Goal: Task Accomplishment & Management: Manage account settings

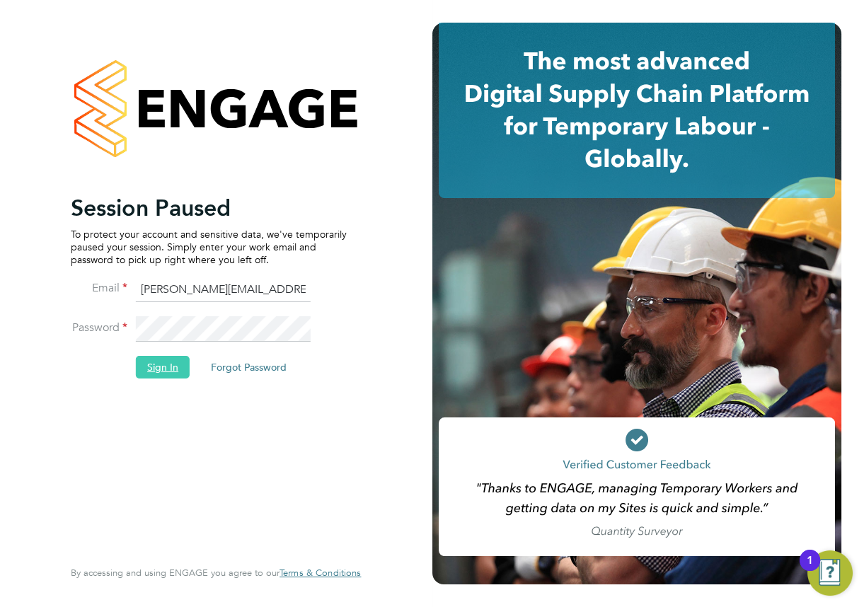
click at [168, 366] on button "Sign In" at bounding box center [163, 367] width 54 height 23
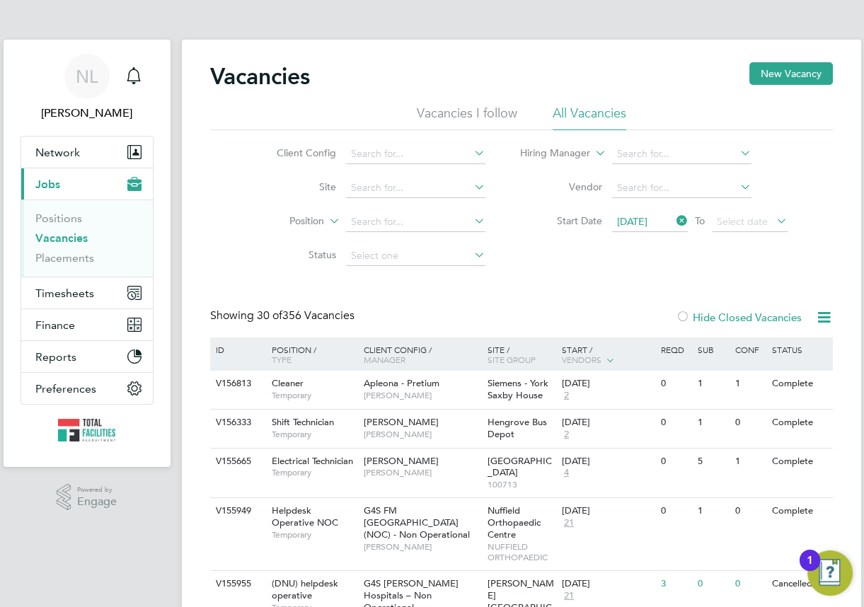
click at [673, 214] on icon at bounding box center [673, 221] width 0 height 20
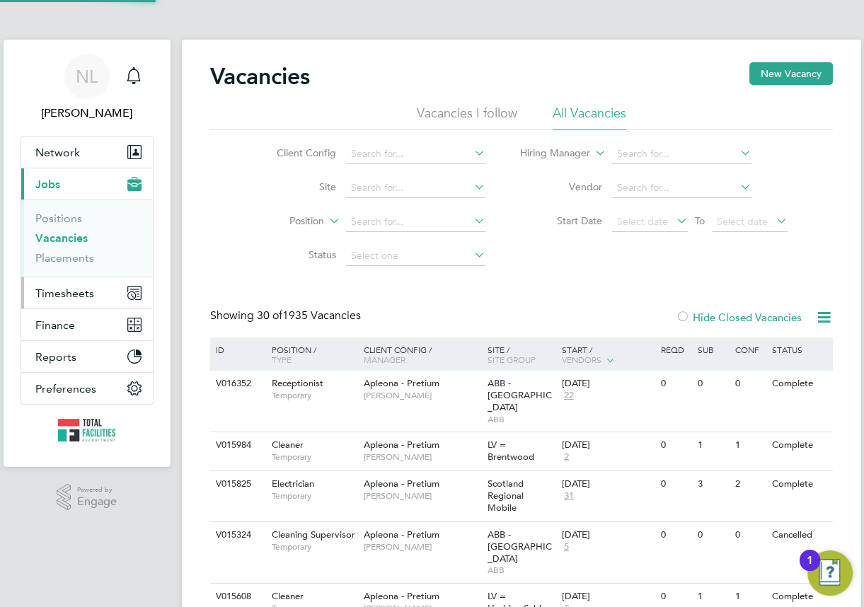
drag, startPoint x: 84, startPoint y: 284, endPoint x: 91, endPoint y: 279, distance: 8.1
click at [85, 284] on button "Timesheets" at bounding box center [87, 292] width 132 height 31
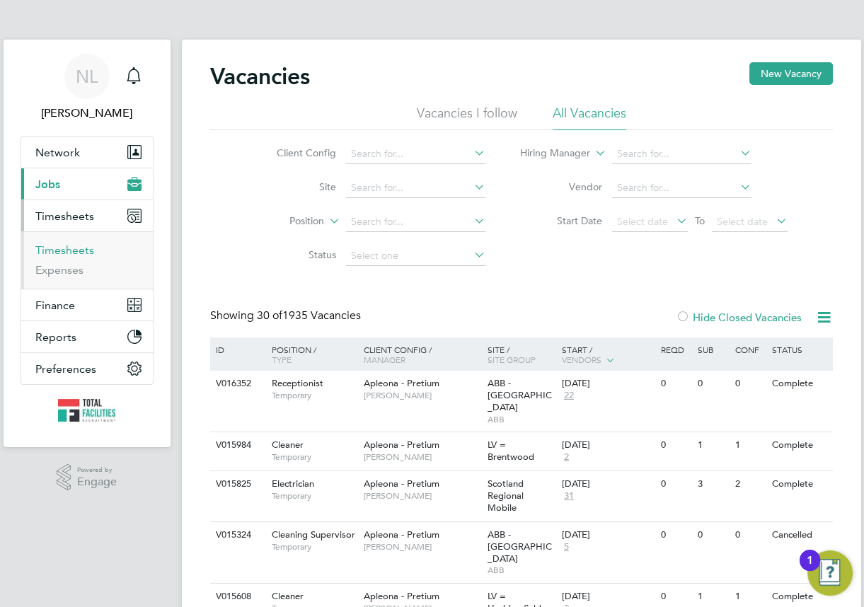
click at [90, 249] on link "Timesheets" at bounding box center [64, 249] width 59 height 13
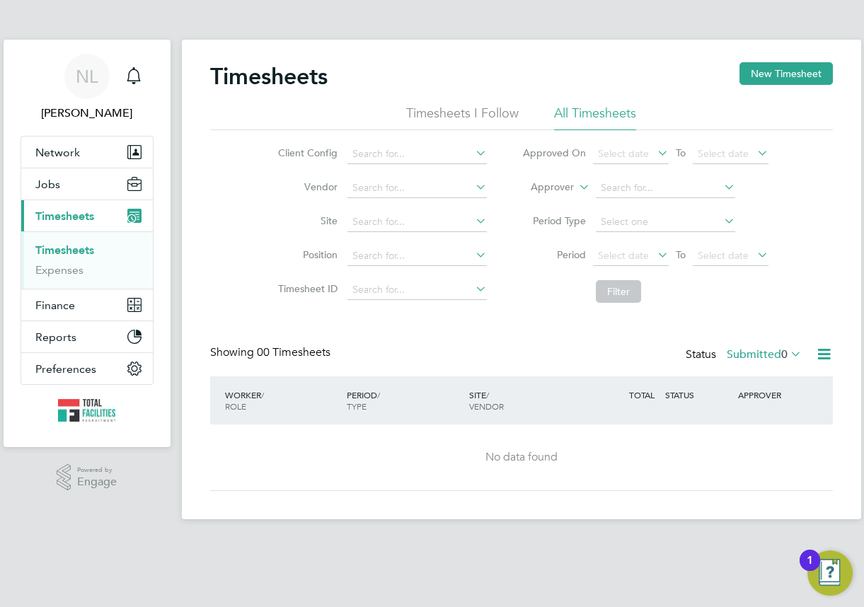
click at [769, 350] on label "Submitted 0" at bounding box center [764, 354] width 75 height 14
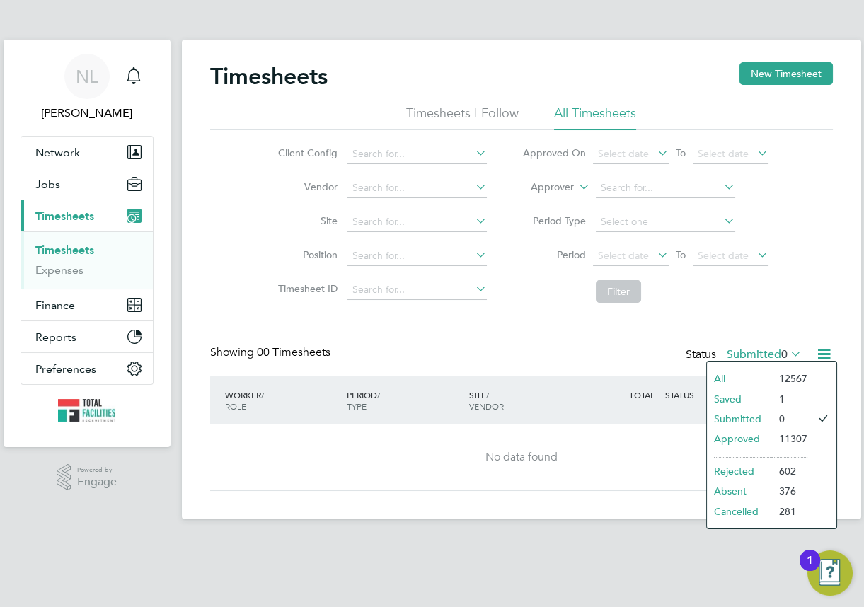
click at [736, 431] on li "Approved" at bounding box center [739, 439] width 65 height 20
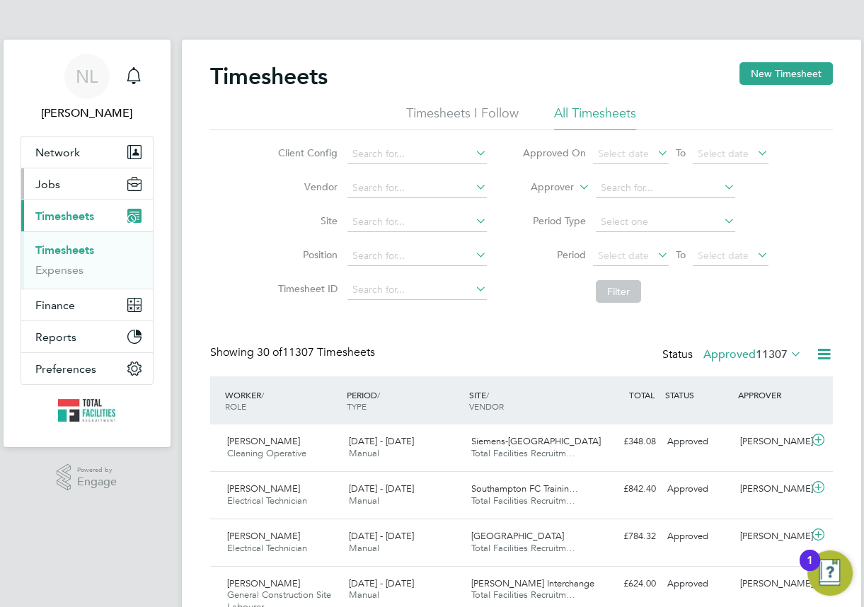
click at [58, 187] on span "Jobs" at bounding box center [47, 184] width 25 height 13
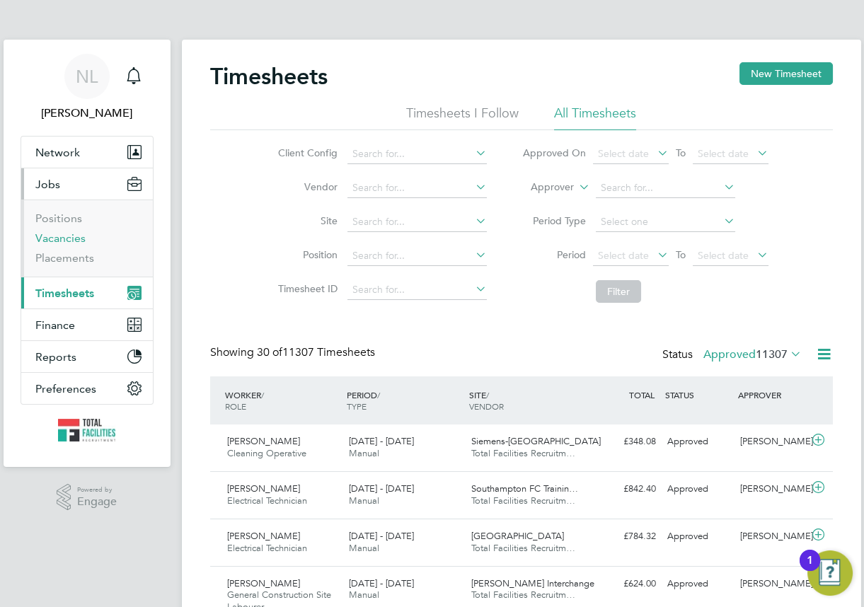
click at [76, 233] on link "Vacancies" at bounding box center [60, 237] width 50 height 13
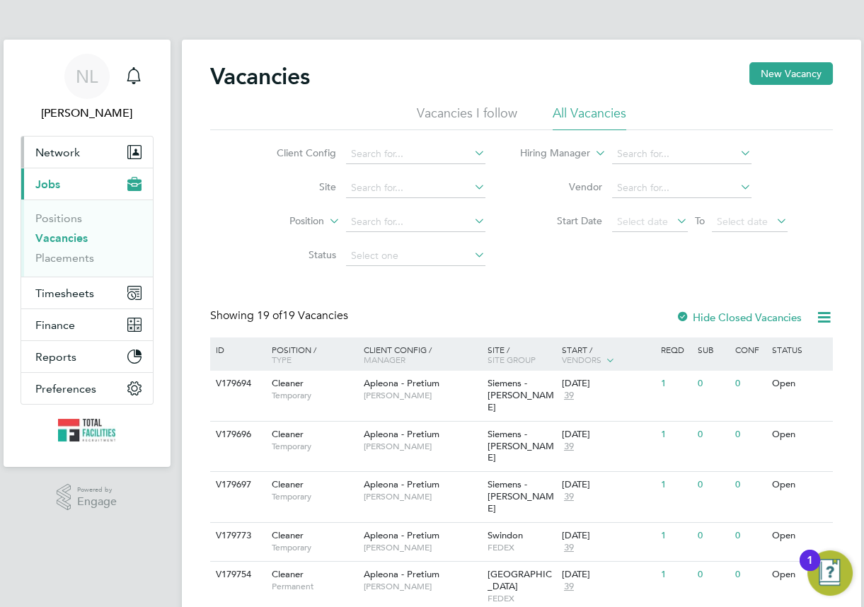
click at [79, 151] on button "Network" at bounding box center [87, 152] width 132 height 31
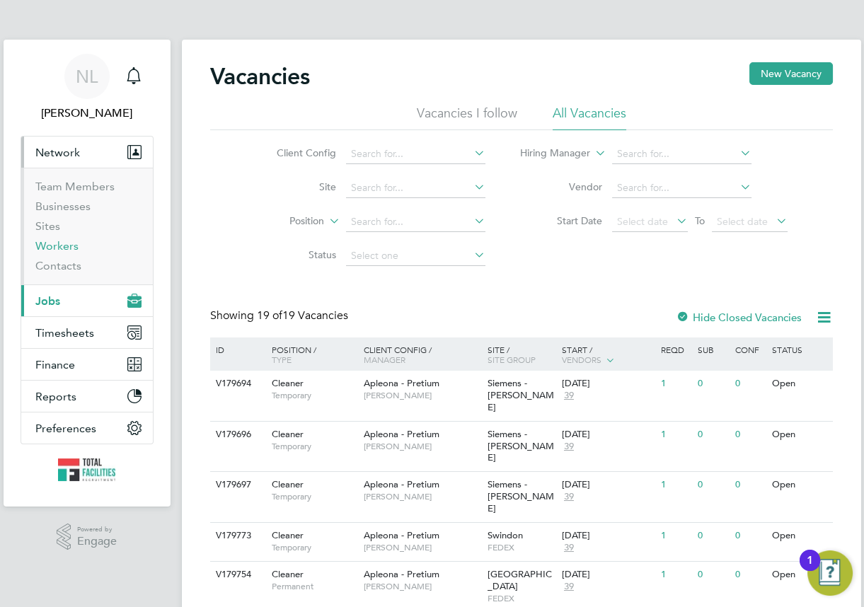
click at [63, 243] on link "Workers" at bounding box center [56, 245] width 43 height 13
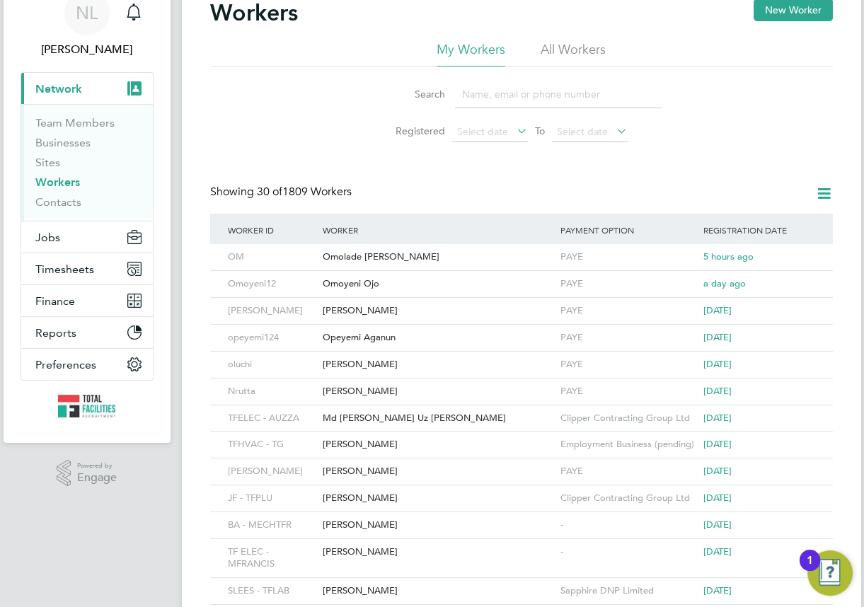
click at [493, 101] on input at bounding box center [558, 95] width 207 height 28
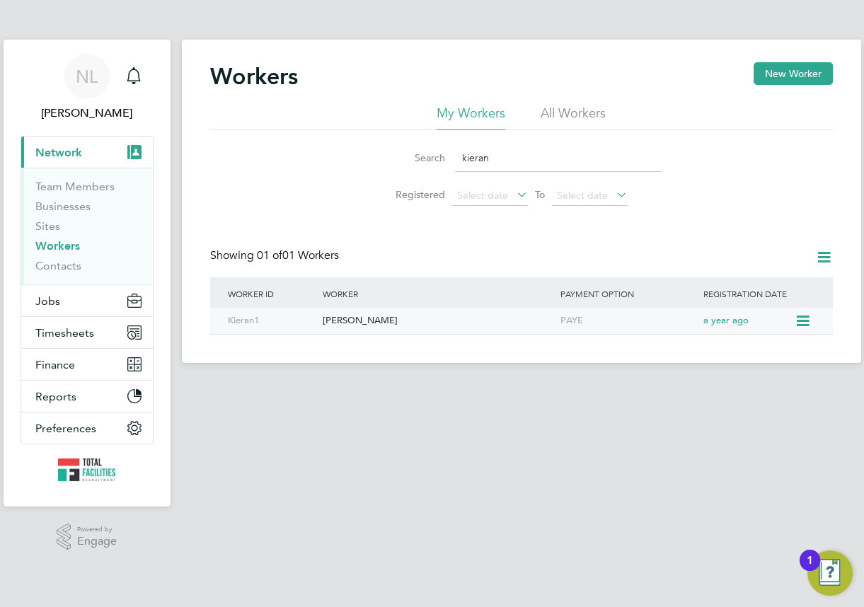
type input "kieran"
click at [360, 322] on div "[PERSON_NAME]" at bounding box center [438, 321] width 238 height 26
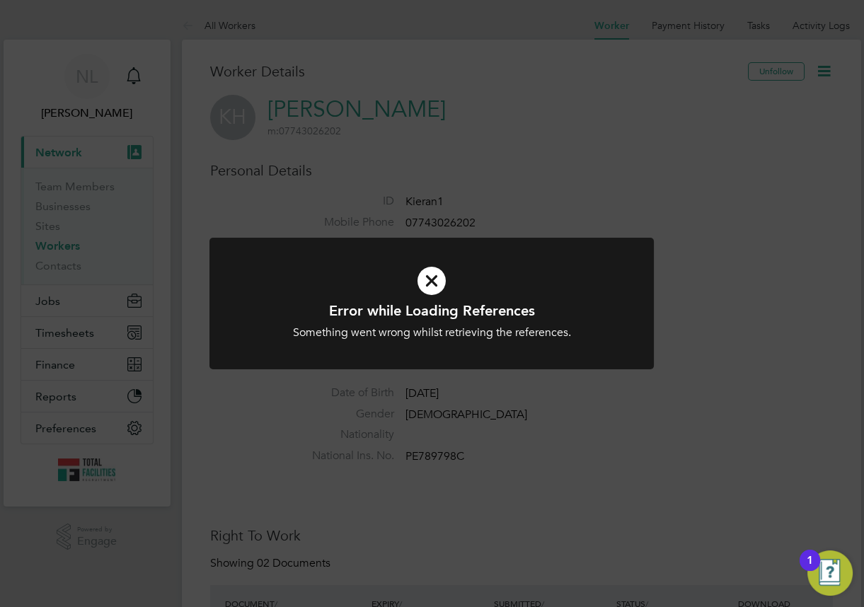
click at [595, 127] on div "Error while Loading References Something went wrong whilst retrieving the refer…" at bounding box center [432, 303] width 864 height 607
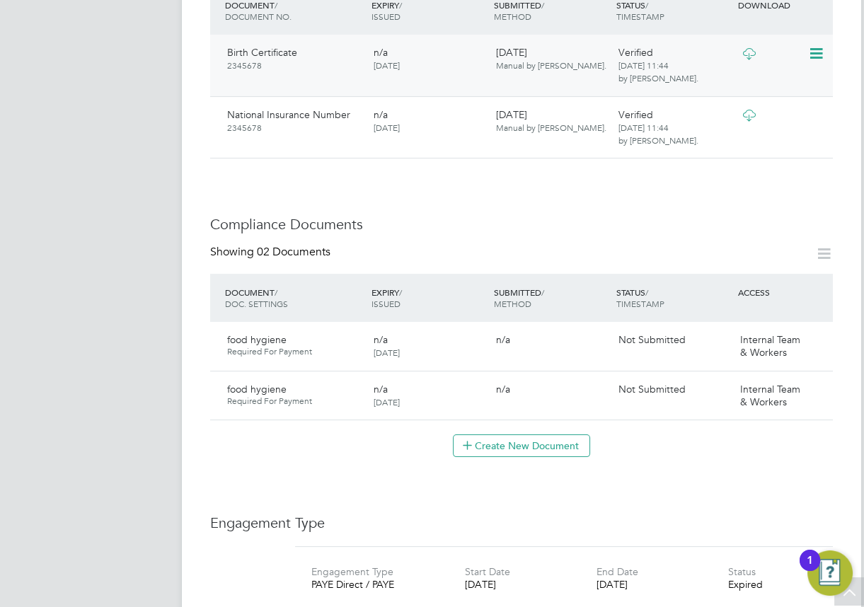
scroll to position [707, 0]
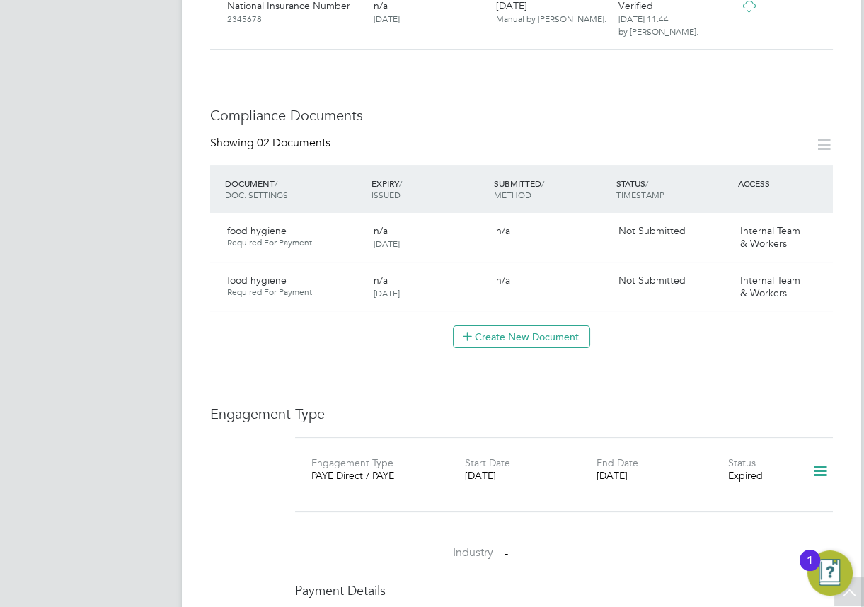
click at [390, 329] on div "Worker Details Unfollow KH [PERSON_NAME] m: 07743026202 Personal Details ID Kie…" at bounding box center [521, 267] width 623 height 1824
click at [818, 272] on icon at bounding box center [815, 280] width 14 height 17
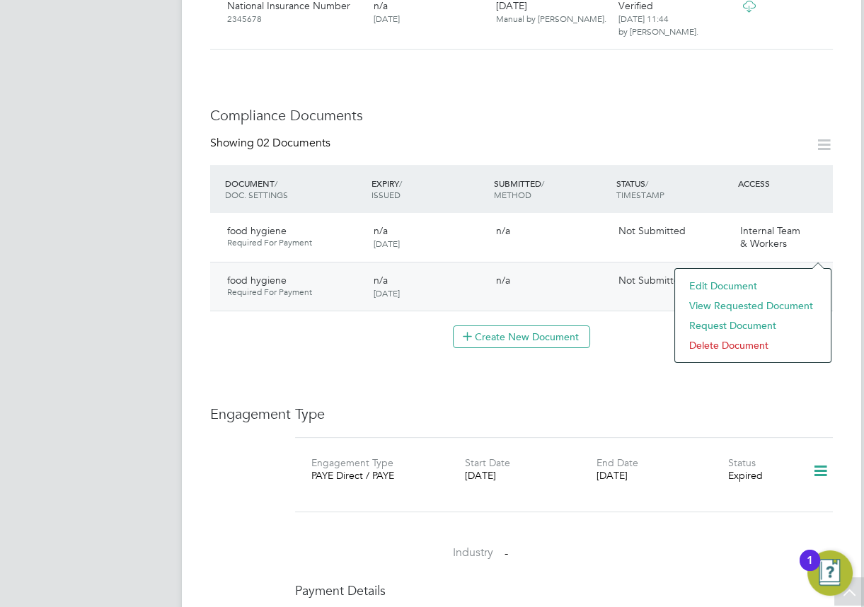
click at [625, 275] on div "food hygiene Required For Payment n/a [DATE] n/a Not Submitted Internal Team & …" at bounding box center [521, 286] width 623 height 49
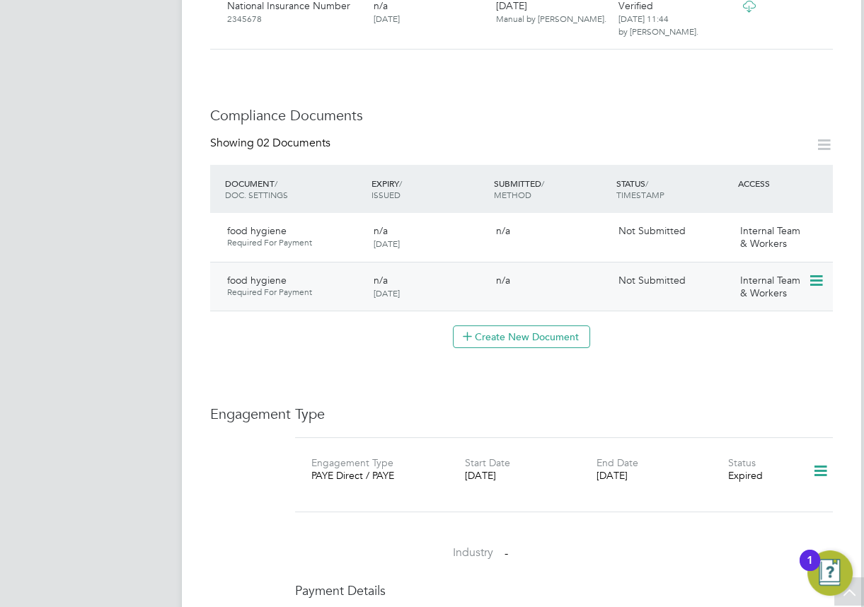
click at [816, 272] on icon at bounding box center [815, 280] width 14 height 17
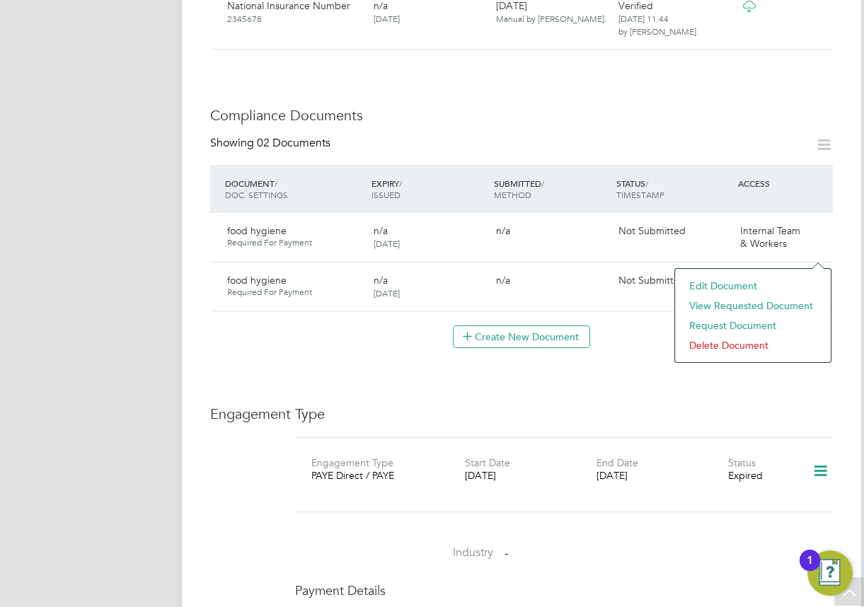
click at [707, 283] on li "Edit Document" at bounding box center [752, 286] width 141 height 20
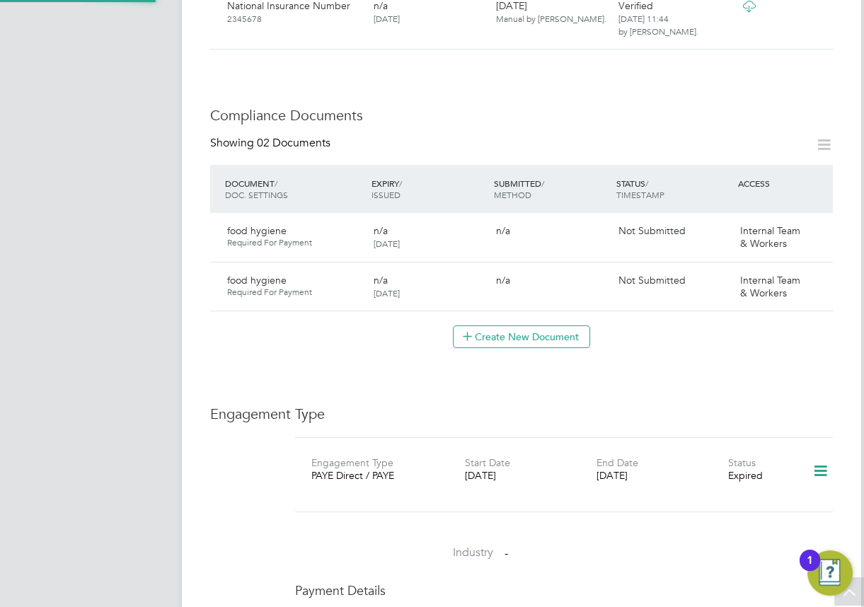
type input "food hygiene"
type input "[DATE]"
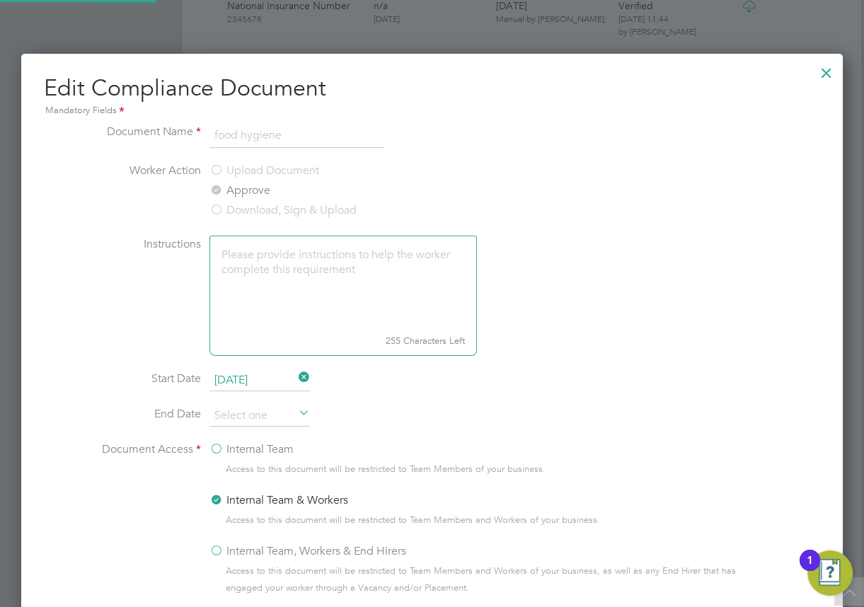
scroll to position [632, 821]
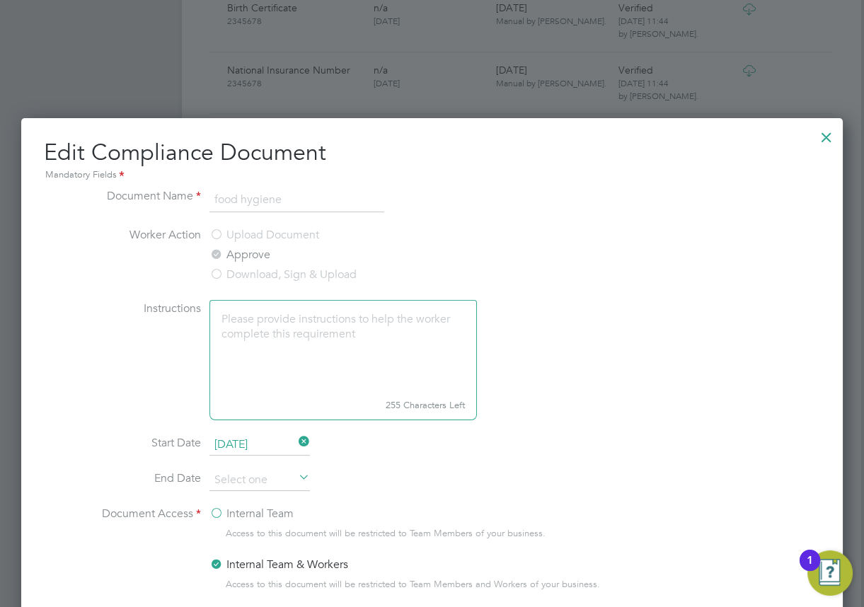
click at [818, 137] on div at bounding box center [826, 133] width 25 height 25
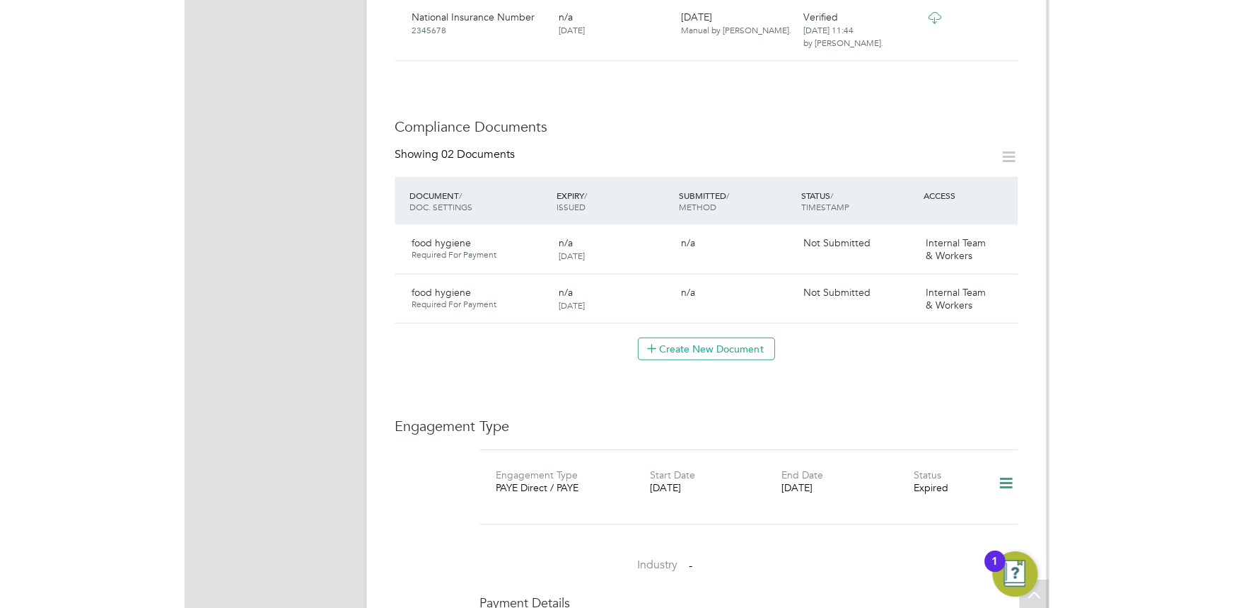
scroll to position [707, 0]
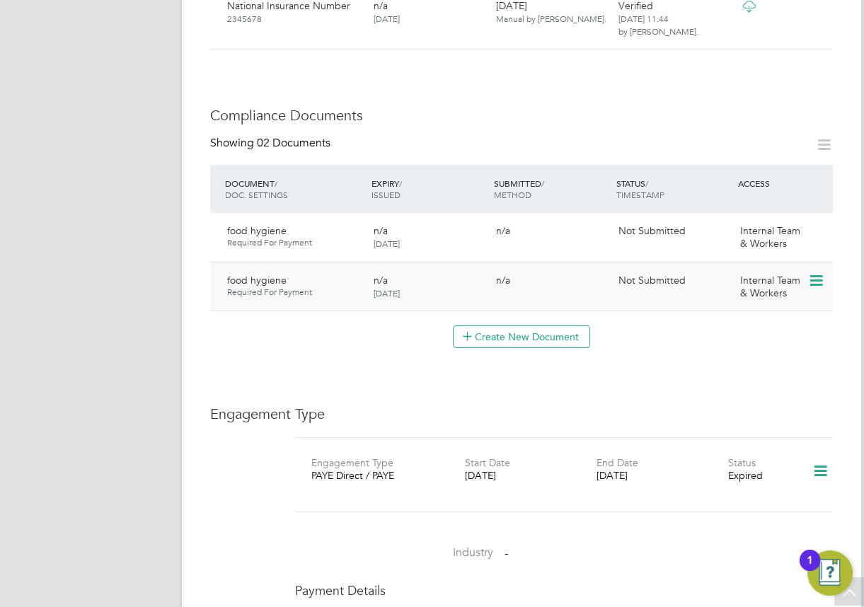
click at [258, 274] on span "food hygiene" at bounding box center [256, 280] width 59 height 13
click at [400, 238] on span "[DATE]" at bounding box center [387, 243] width 26 height 11
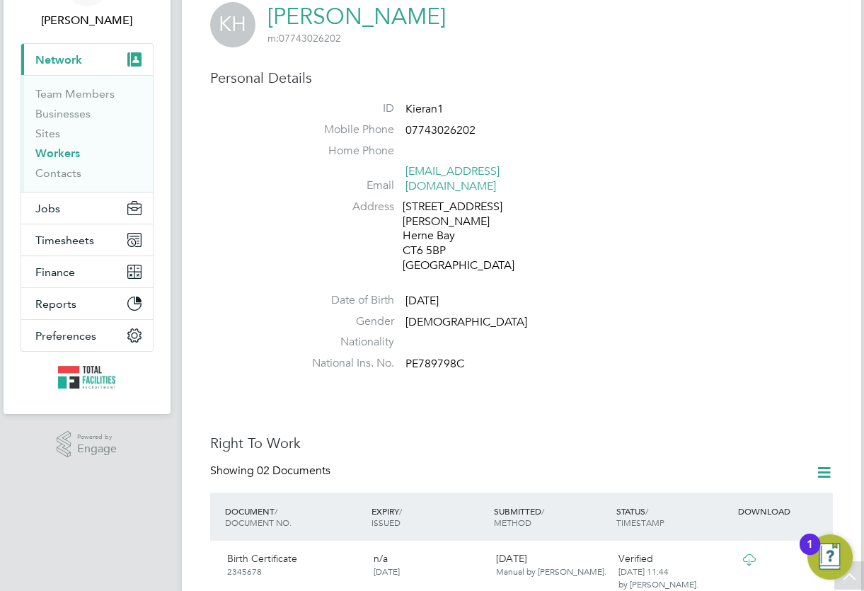
scroll to position [0, 0]
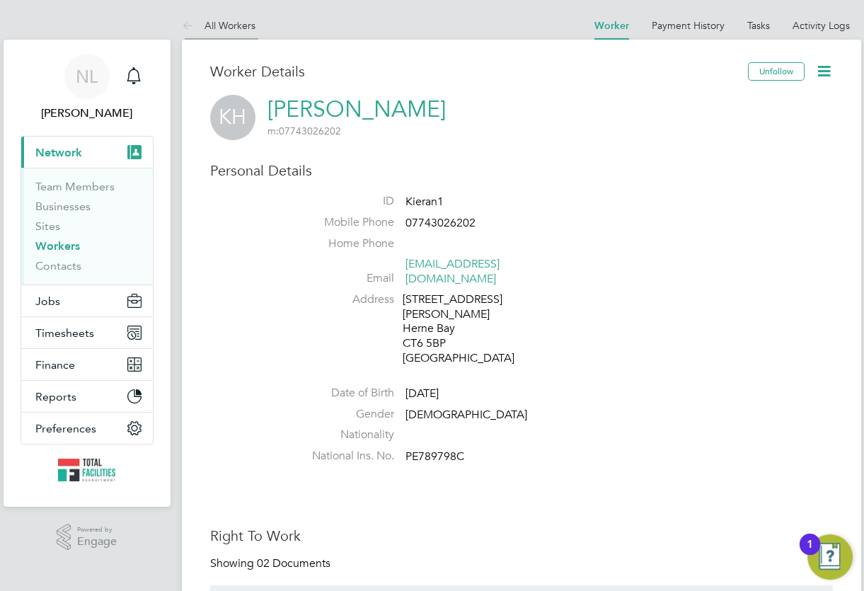
click at [202, 23] on link "All Workers" at bounding box center [219, 25] width 74 height 13
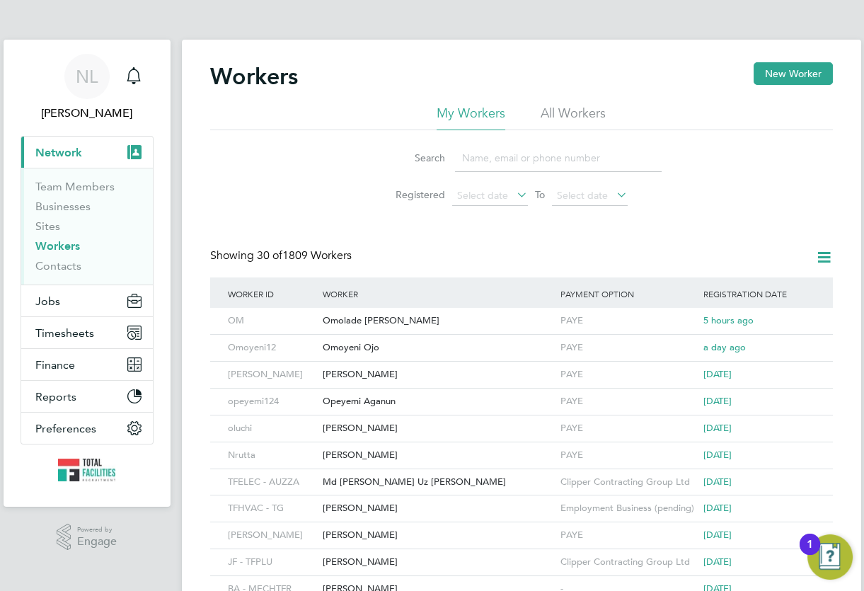
click at [396, 82] on div "Workers New Worker" at bounding box center [521, 83] width 623 height 42
drag, startPoint x: 64, startPoint y: 331, endPoint x: 70, endPoint y: 324, distance: 9.5
click at [65, 330] on span "Timesheets" at bounding box center [64, 332] width 59 height 13
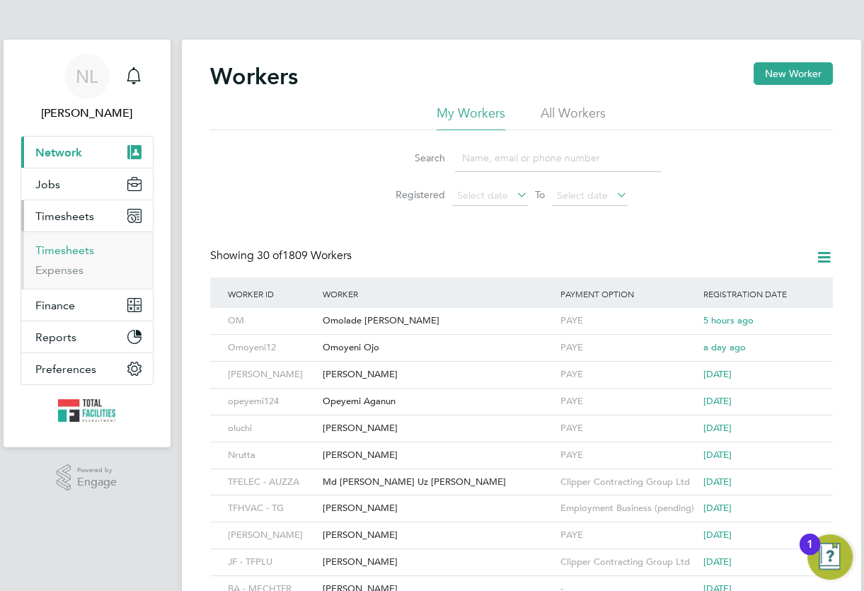
click at [71, 248] on link "Timesheets" at bounding box center [64, 249] width 59 height 13
